Goal: Find specific page/section: Find specific page/section

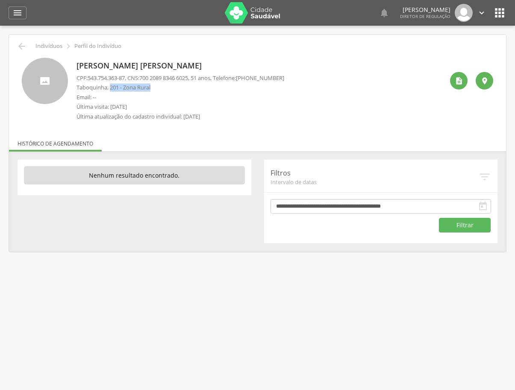
drag, startPoint x: 111, startPoint y: 87, endPoint x: 154, endPoint y: 88, distance: 42.8
click at [154, 88] on p "Taboquinha, 201 - Zona Rural" at bounding box center [181, 87] width 208 height 8
click at [218, 96] on p "Email: --" at bounding box center [181, 97] width 208 height 8
